Goal: Transaction & Acquisition: Purchase product/service

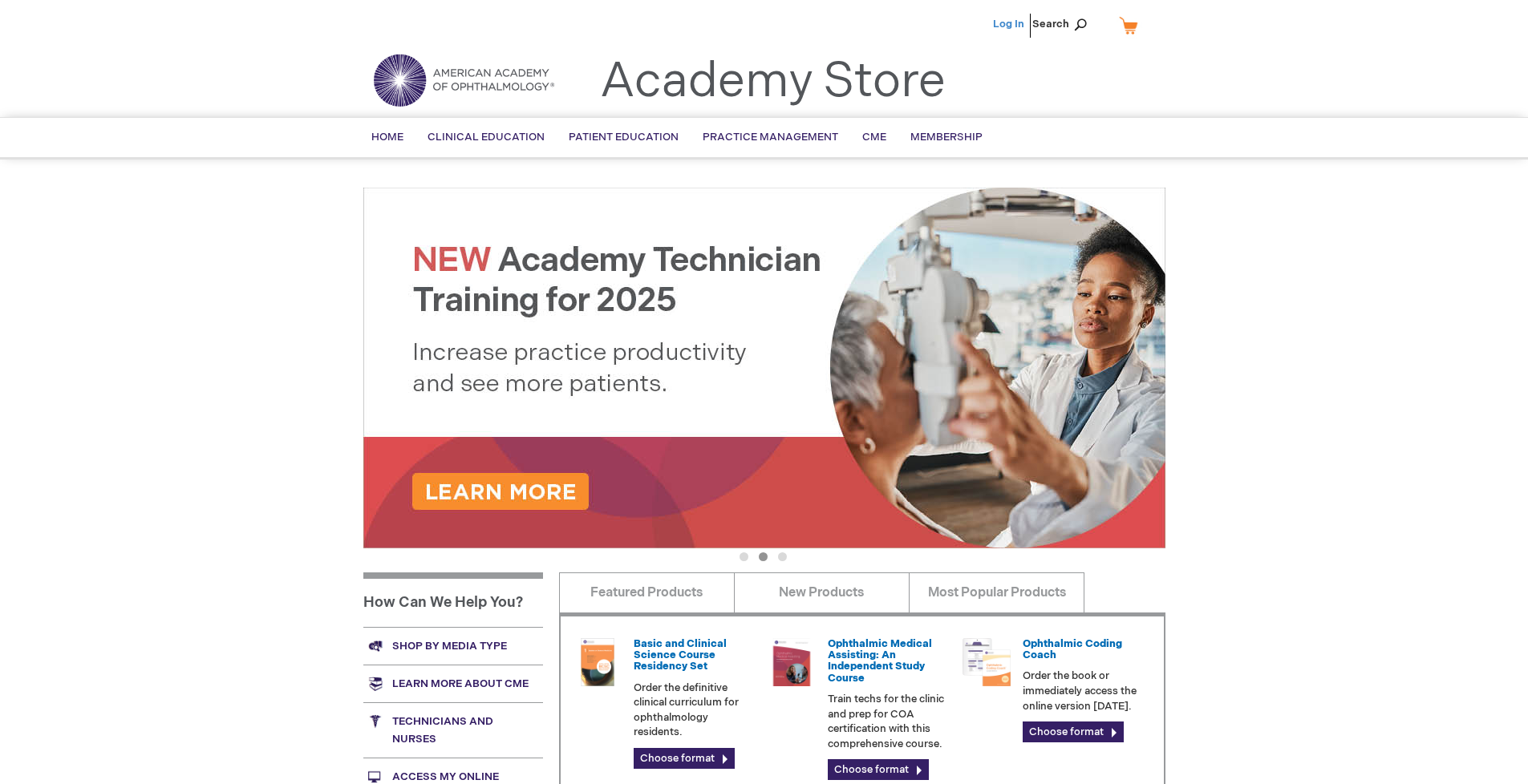
click at [1010, 24] on link "Log In" at bounding box center [1009, 24] width 32 height 13
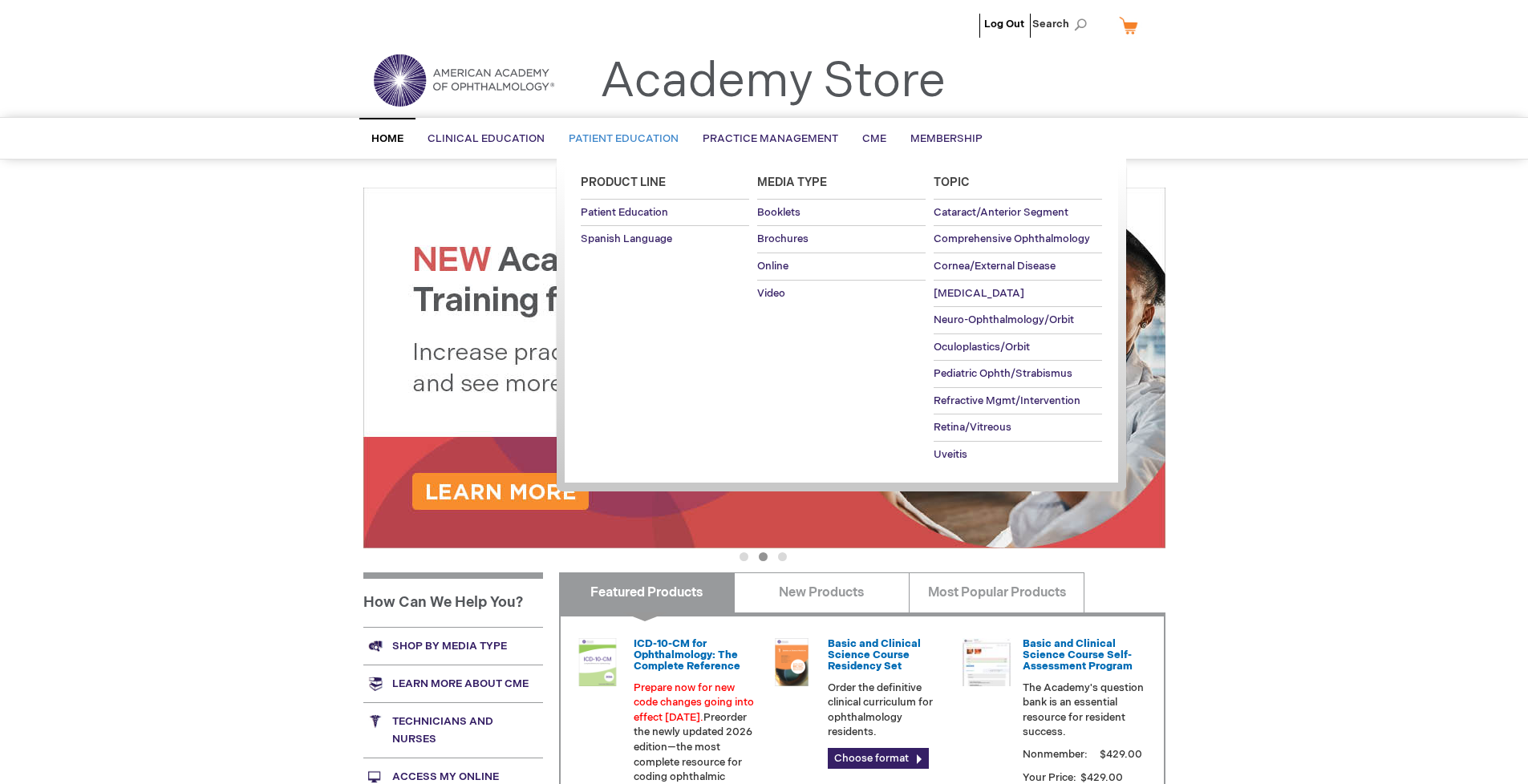
click at [619, 138] on span "Patient Education" at bounding box center [623, 138] width 110 height 13
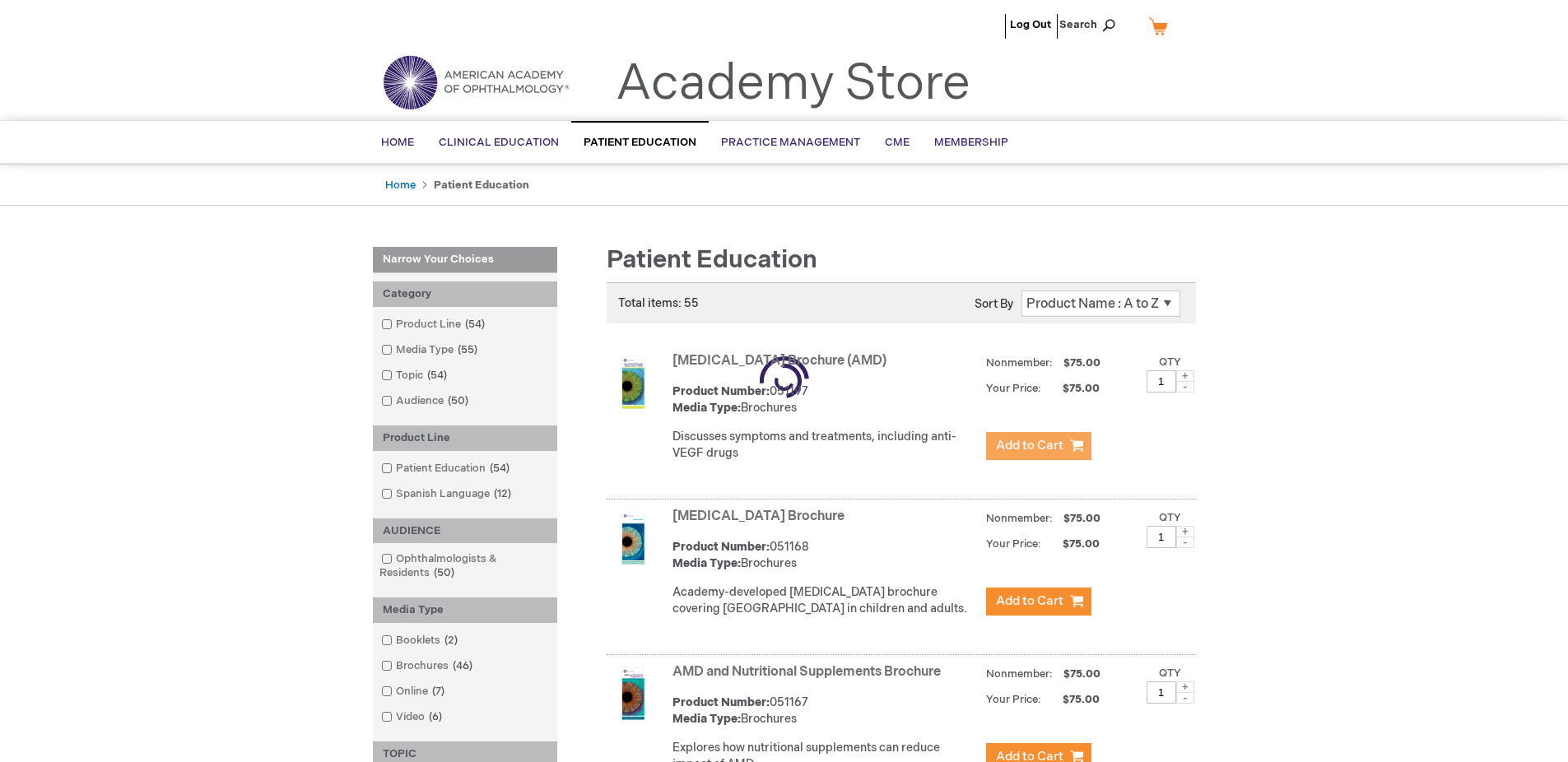
click at [1038, 446] on span "Add to Cart" at bounding box center [1029, 445] width 68 height 15
